Goal: Find specific page/section: Find specific page/section

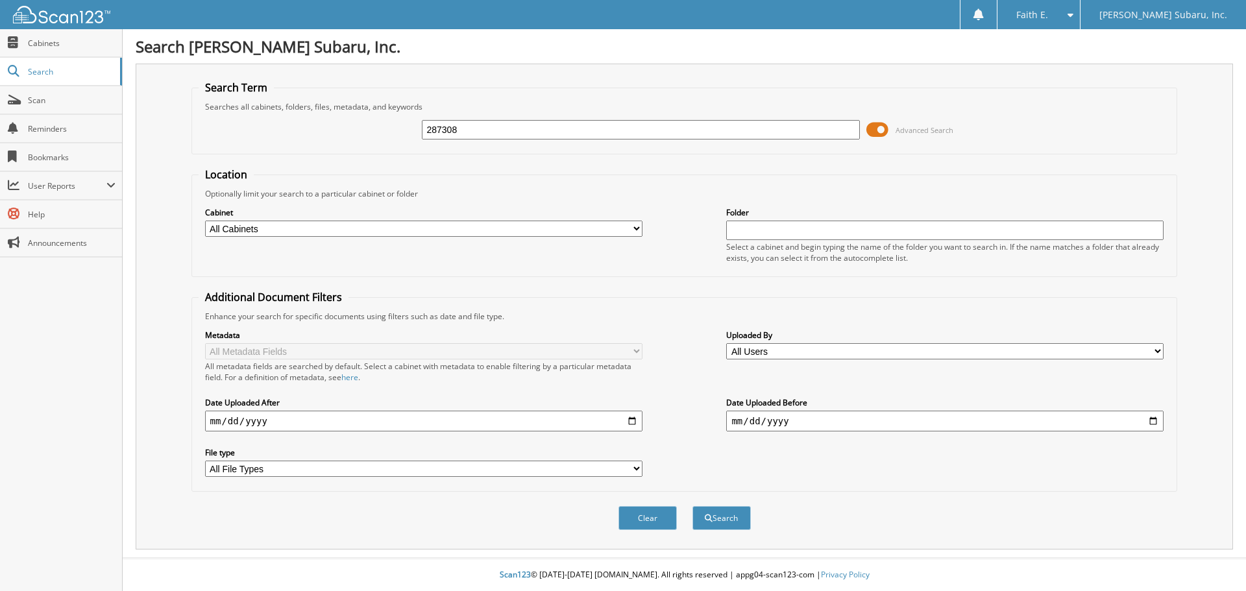
type input "287308"
click at [693, 506] on button "Search" at bounding box center [722, 518] width 58 height 24
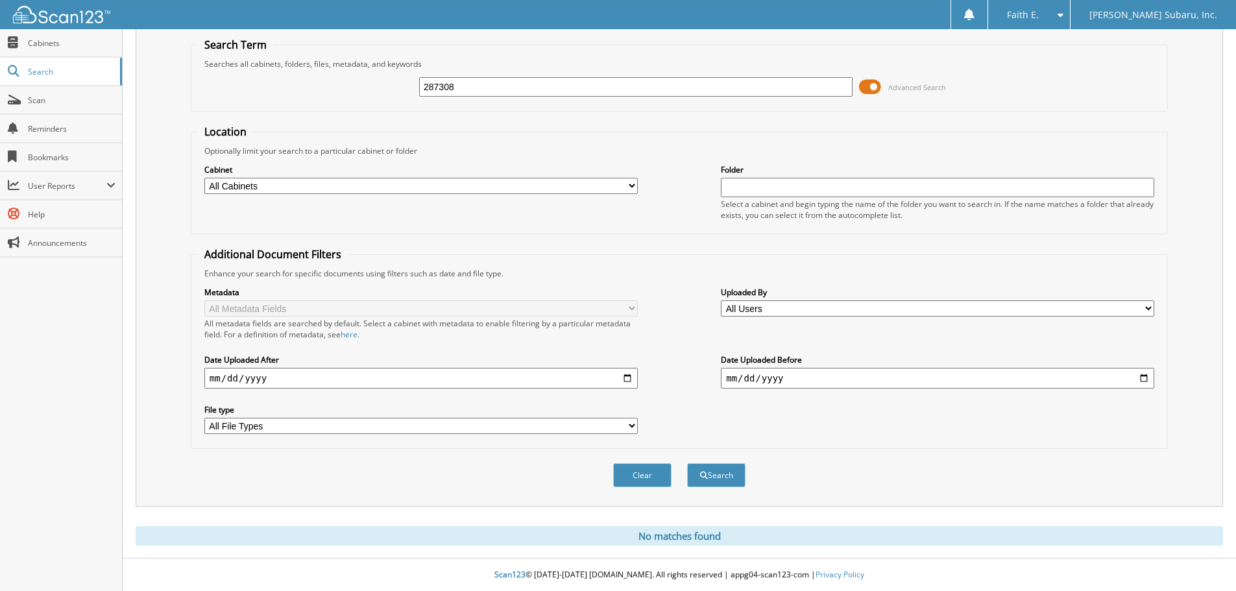
click at [507, 88] on input "287308" at bounding box center [636, 86] width 434 height 19
type input "DT2858"
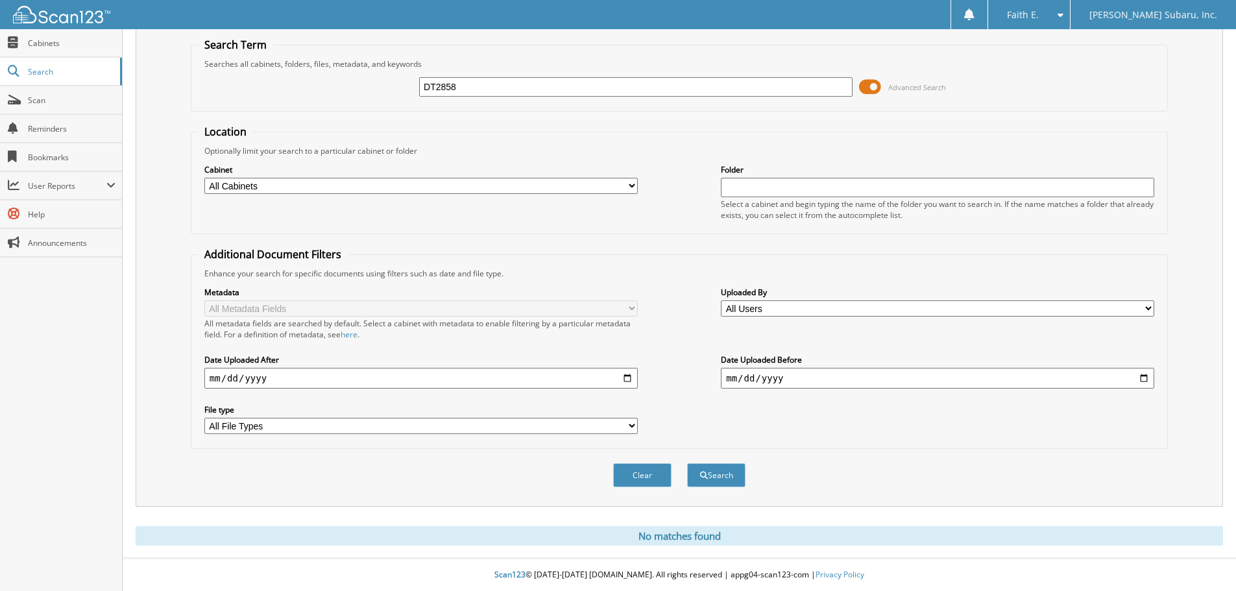
click at [687, 463] on button "Search" at bounding box center [716, 475] width 58 height 24
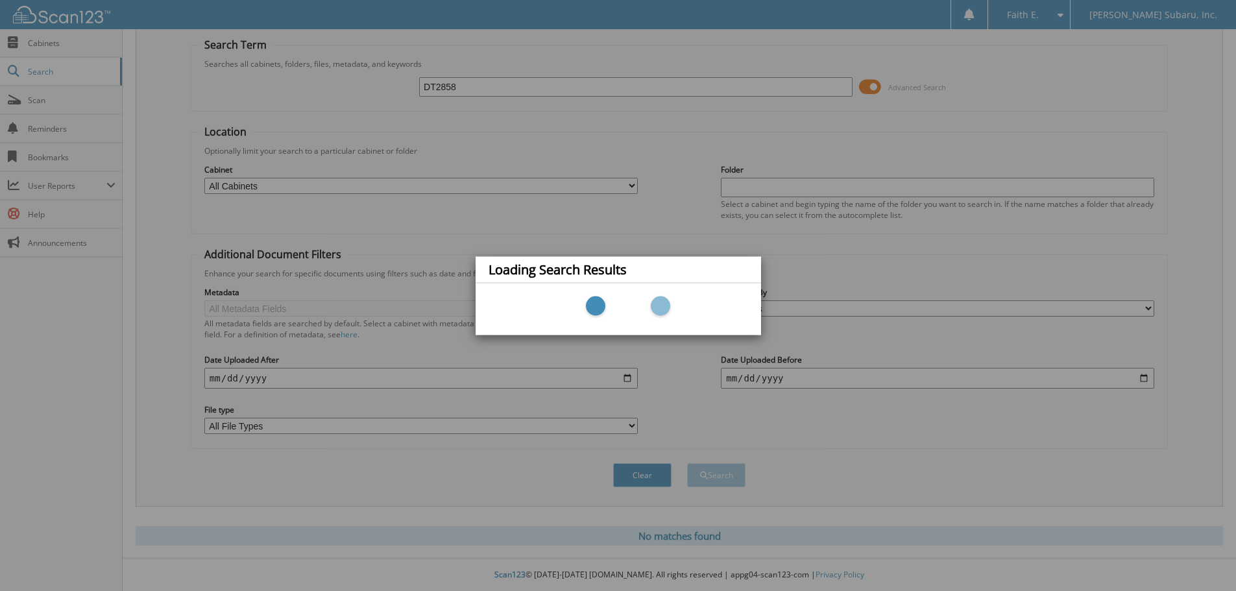
scroll to position [16, 0]
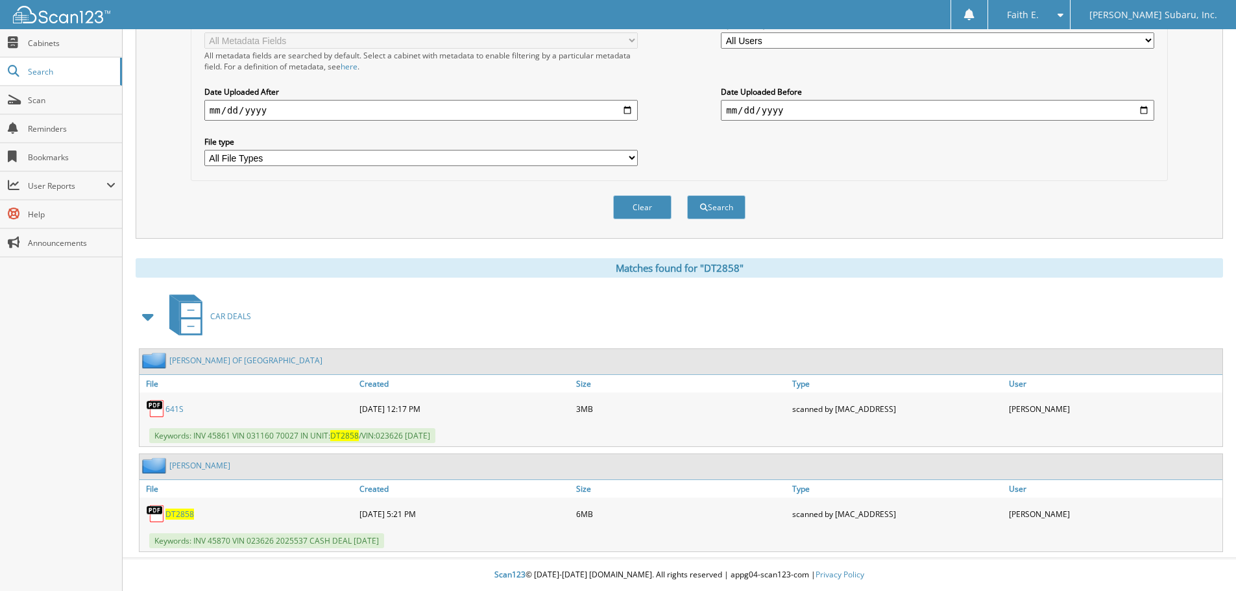
click at [512, 193] on div "Clear Search" at bounding box center [679, 207] width 977 height 53
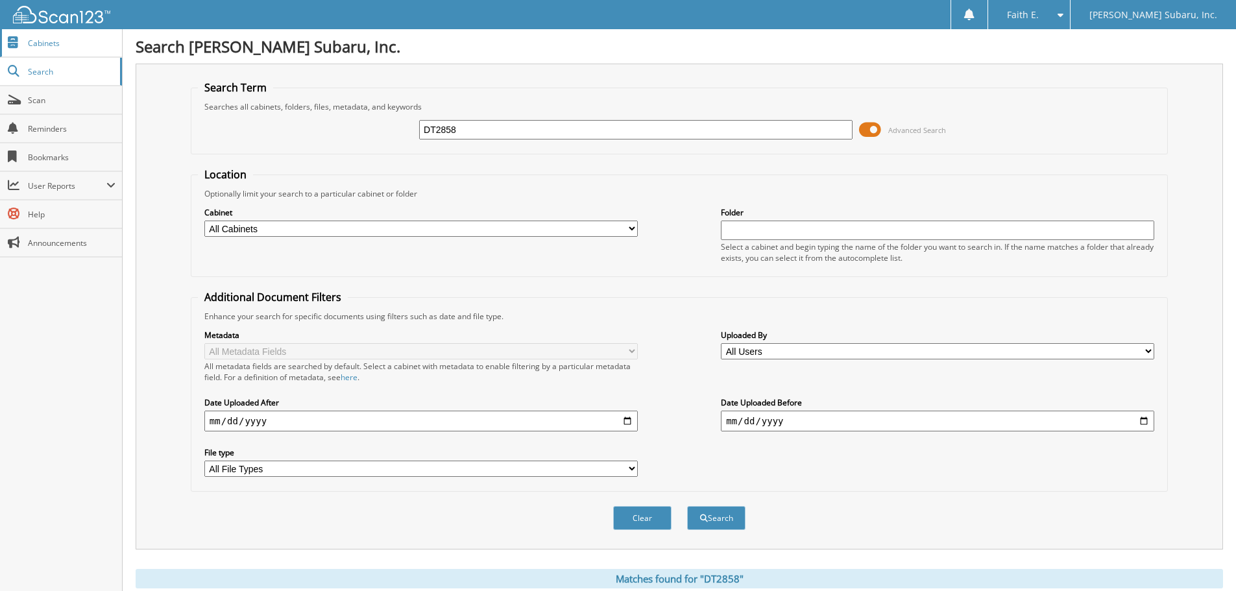
click at [59, 30] on link "Cabinets" at bounding box center [61, 43] width 122 height 28
